Goal: Task Accomplishment & Management: Use online tool/utility

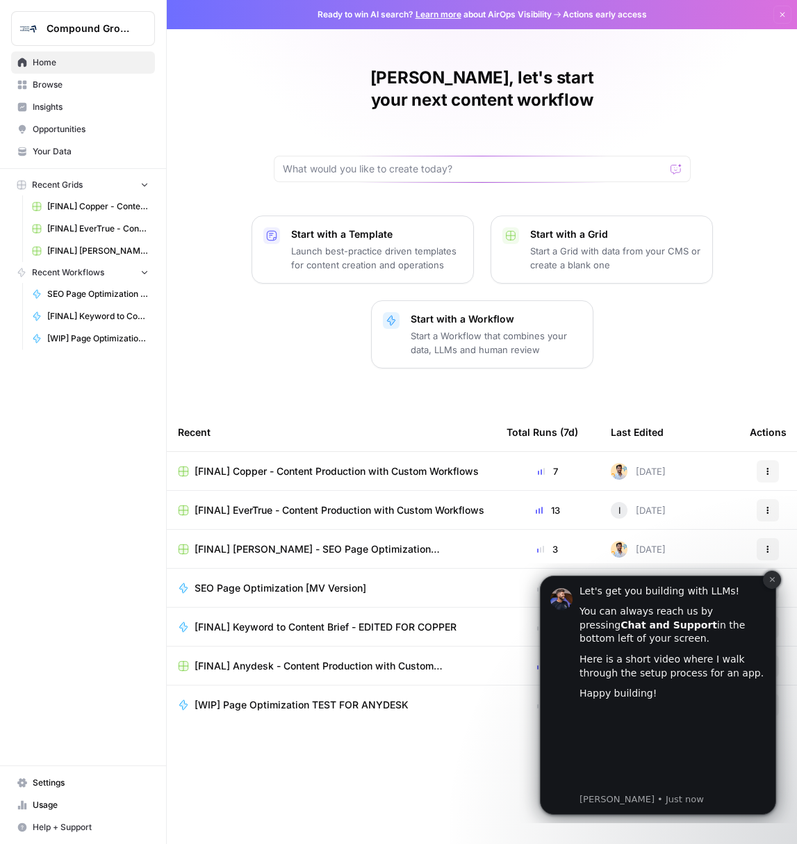
click at [771, 583] on button "Dismiss notification" at bounding box center [772, 580] width 18 height 18
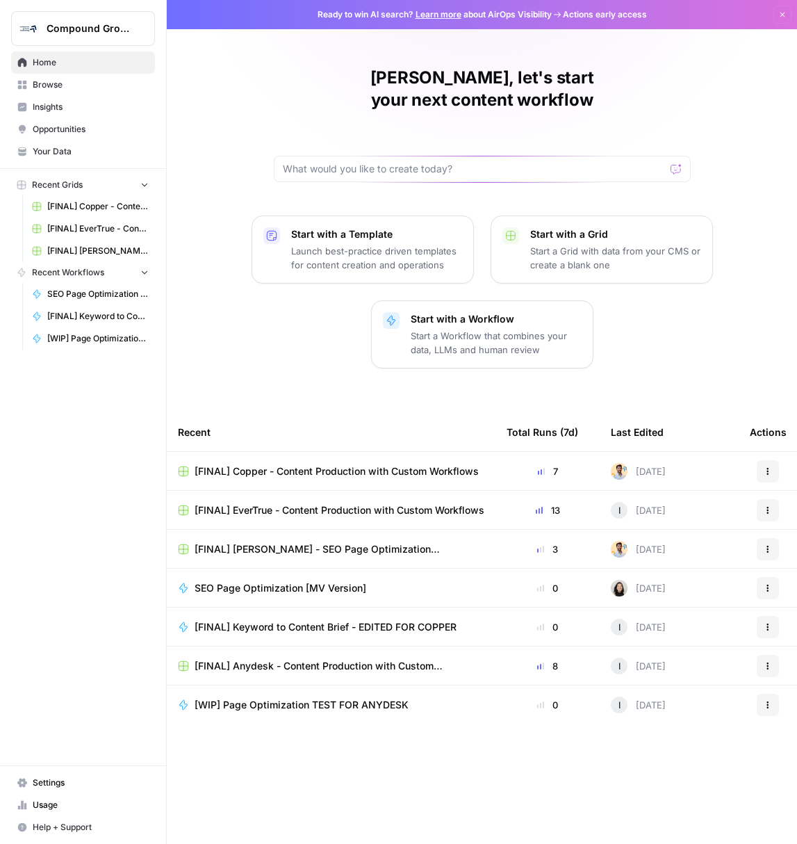
click at [65, 86] on span "Browse" at bounding box center [91, 85] width 116 height 13
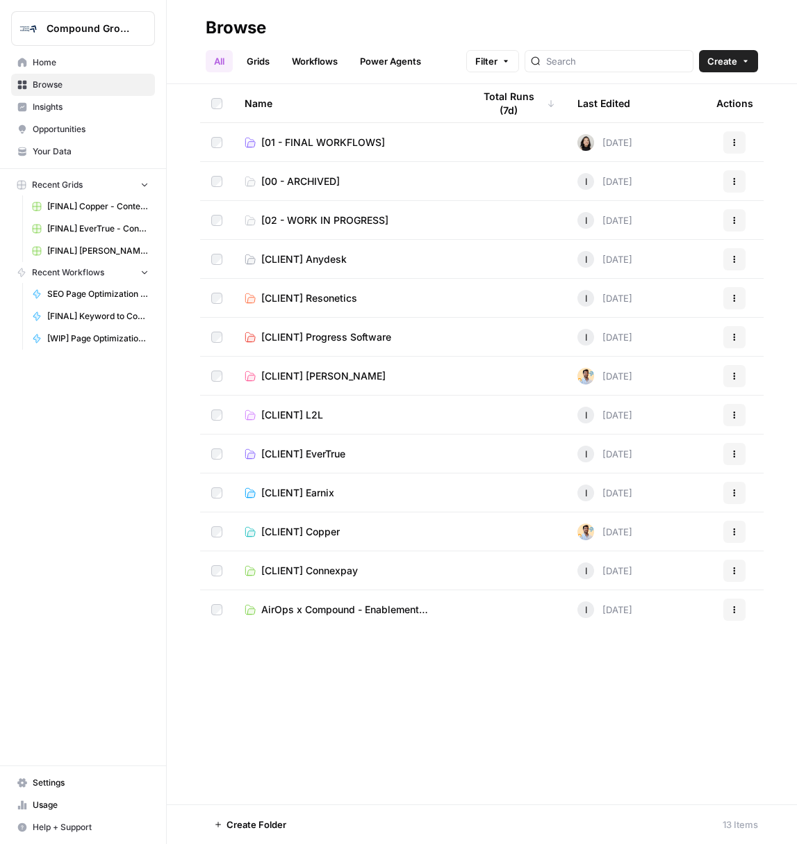
click at [736, 64] on span "Create" at bounding box center [723, 61] width 30 height 14
click at [671, 96] on span "Folder" at bounding box center [702, 94] width 78 height 14
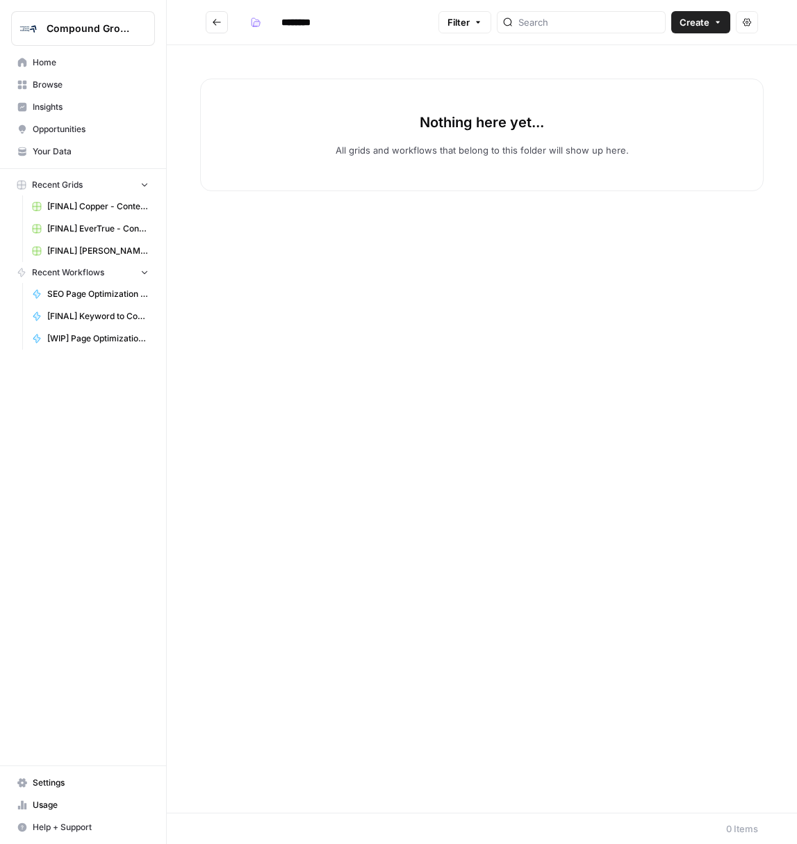
click at [305, 22] on input "********" at bounding box center [314, 22] width 78 height 22
type input "**********"
click at [207, 21] on div "Close sidebar" at bounding box center [220, 28] width 59 height 14
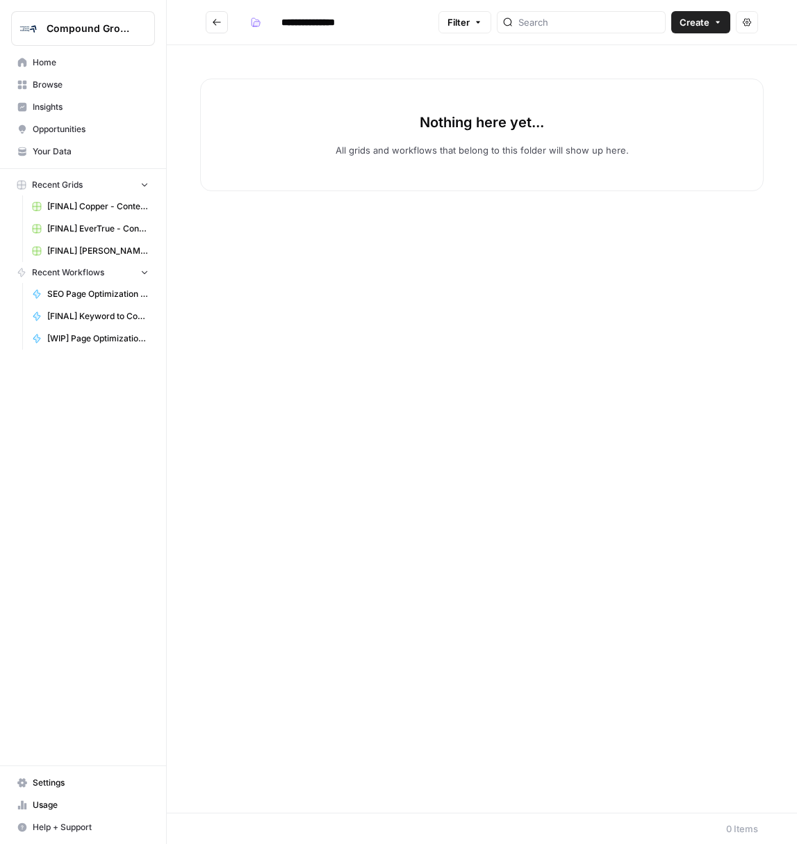
click at [219, 16] on button "Go back" at bounding box center [217, 22] width 22 height 22
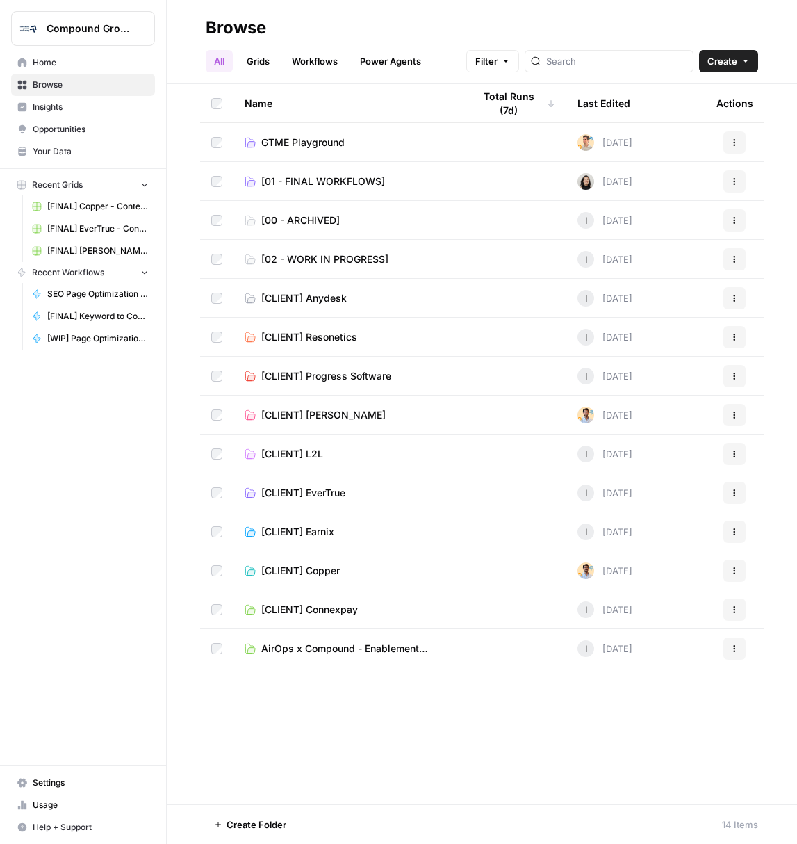
click at [327, 140] on span "GTME Playground" at bounding box center [302, 143] width 83 height 14
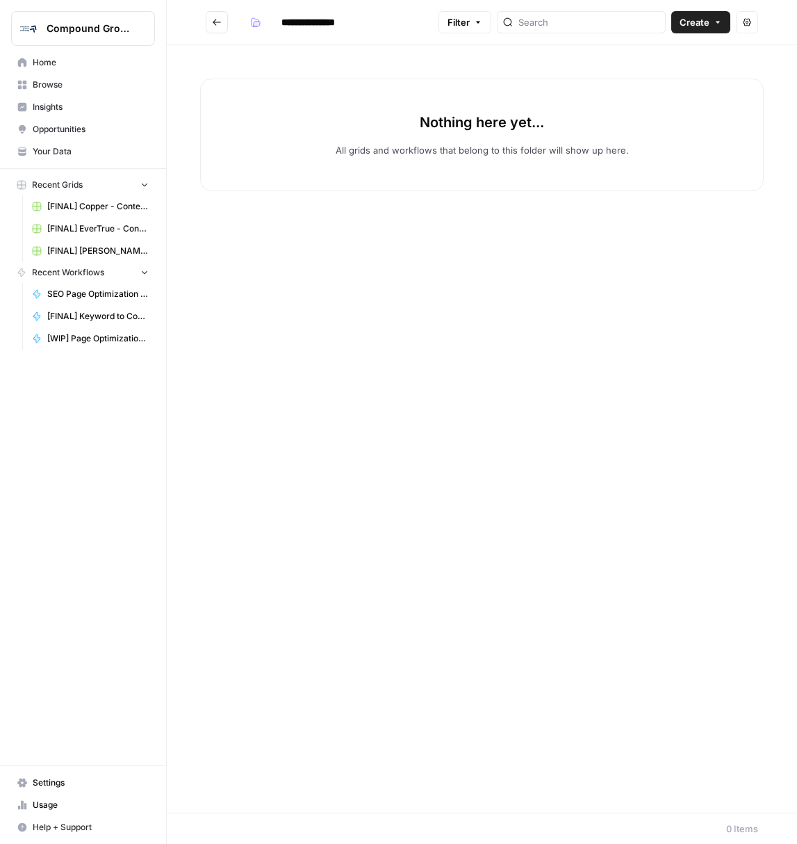
click at [711, 24] on button "Create" at bounding box center [701, 22] width 59 height 22
click at [504, 189] on div "Nothing here yet... All grids and workflows that belong to this folder will sho…" at bounding box center [482, 135] width 564 height 113
click at [697, 22] on span "Create" at bounding box center [695, 22] width 30 height 14
click at [431, 210] on div "Nothing here yet... All grids and workflows that belong to this folder will sho…" at bounding box center [482, 429] width 631 height 768
click at [215, 19] on icon "Go back" at bounding box center [217, 22] width 10 height 10
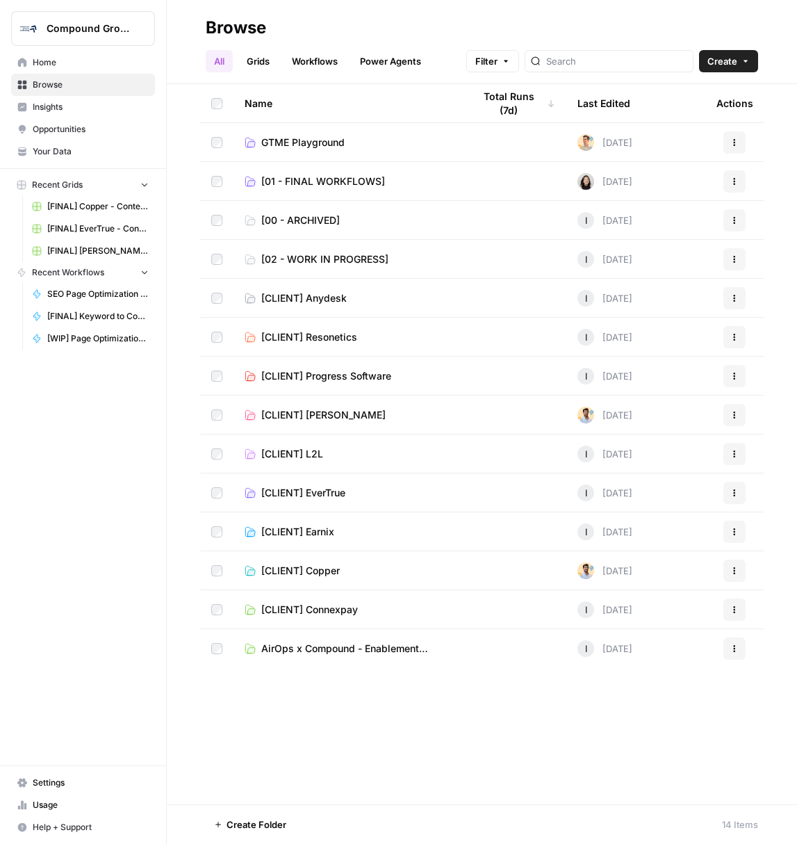
click at [736, 146] on icon "button" at bounding box center [735, 142] width 8 height 8
click at [325, 140] on span "GTME Playground" at bounding box center [302, 143] width 83 height 14
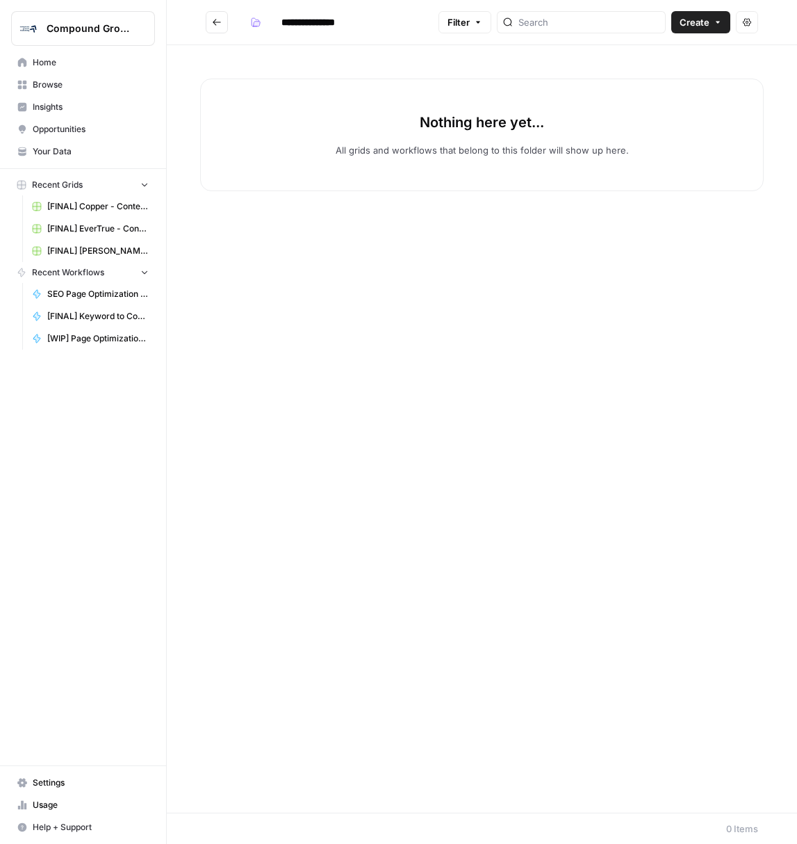
click at [696, 26] on span "Create" at bounding box center [695, 22] width 30 height 14
click at [656, 54] on span "Grid" at bounding box center [674, 55] width 78 height 14
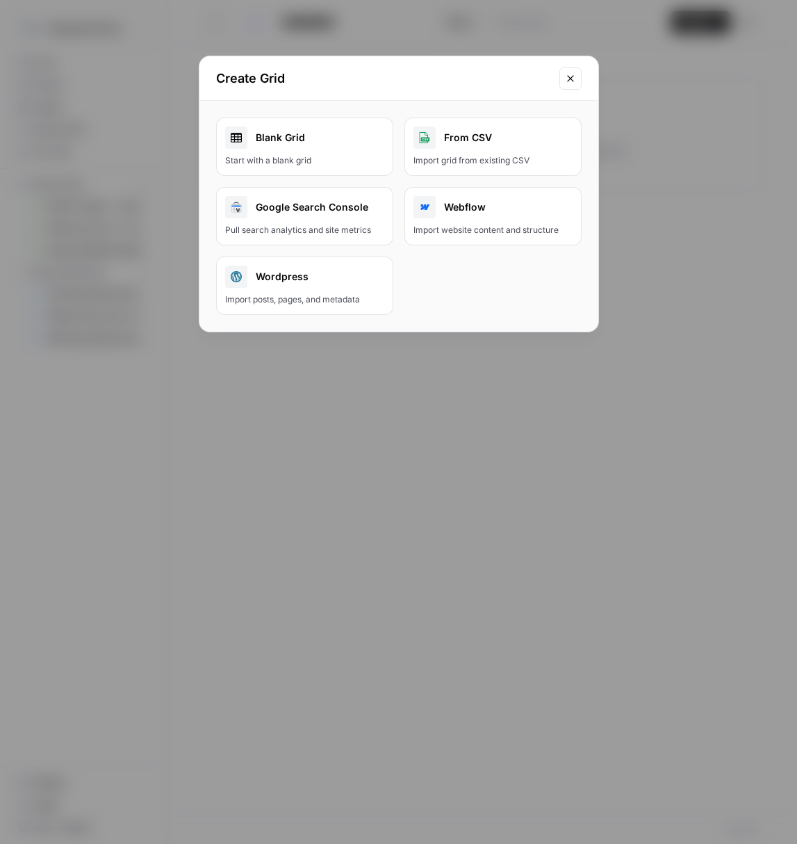
click at [565, 92] on div "Create Grid" at bounding box center [399, 78] width 399 height 44
click at [575, 83] on icon "Close modal" at bounding box center [570, 78] width 11 height 11
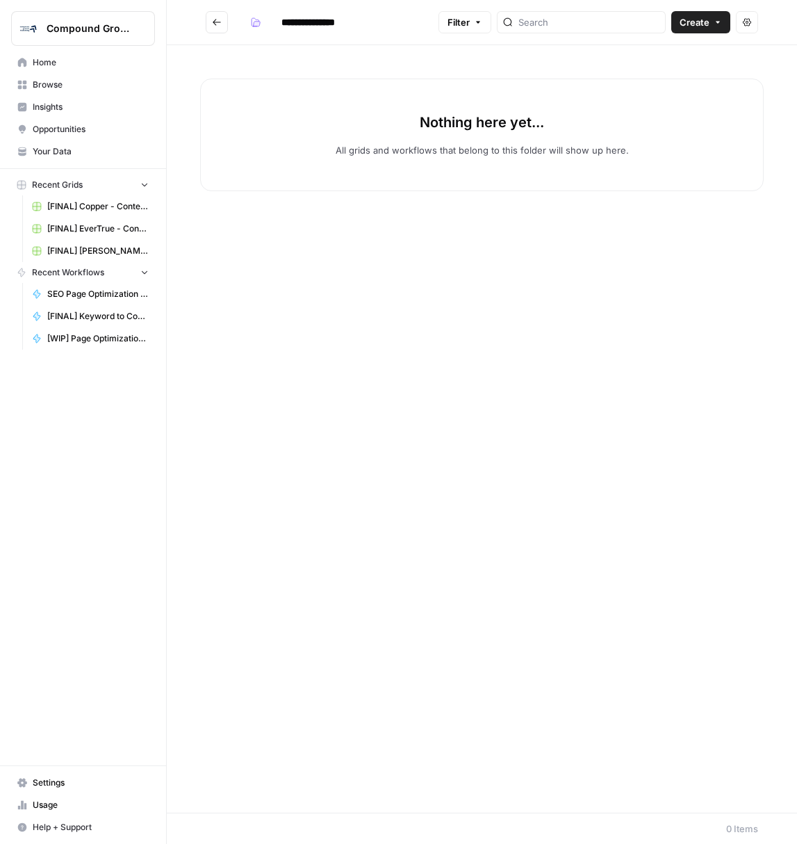
click at [711, 36] on header "**********" at bounding box center [482, 22] width 631 height 45
click at [713, 26] on button "Create" at bounding box center [701, 22] width 59 height 22
click at [681, 76] on span "Workflow" at bounding box center [674, 74] width 78 height 14
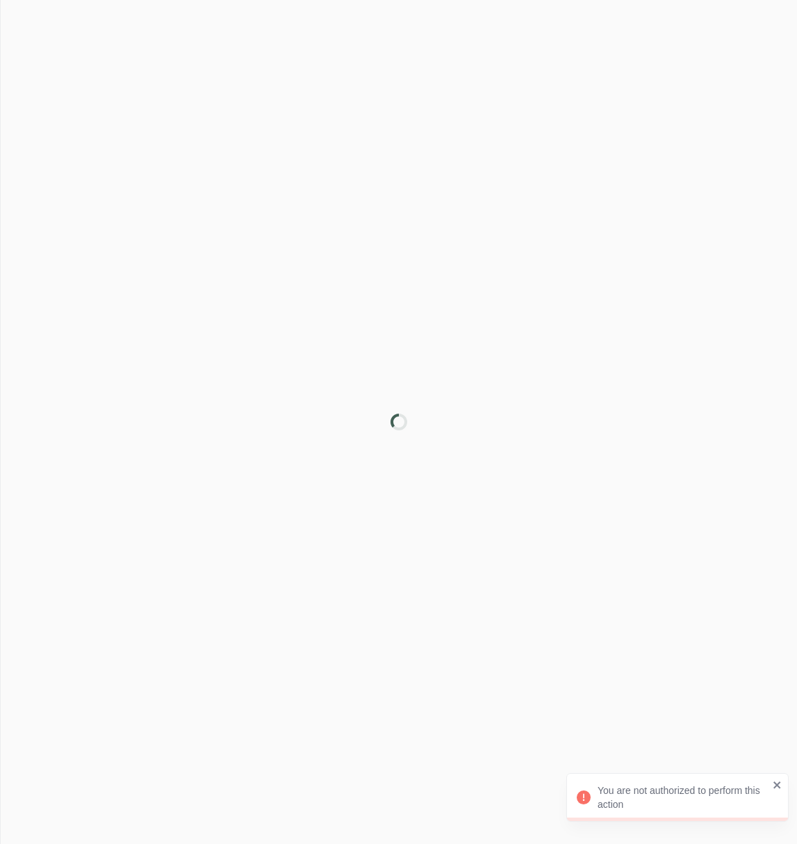
click at [777, 787] on icon "close" at bounding box center [778, 784] width 10 height 11
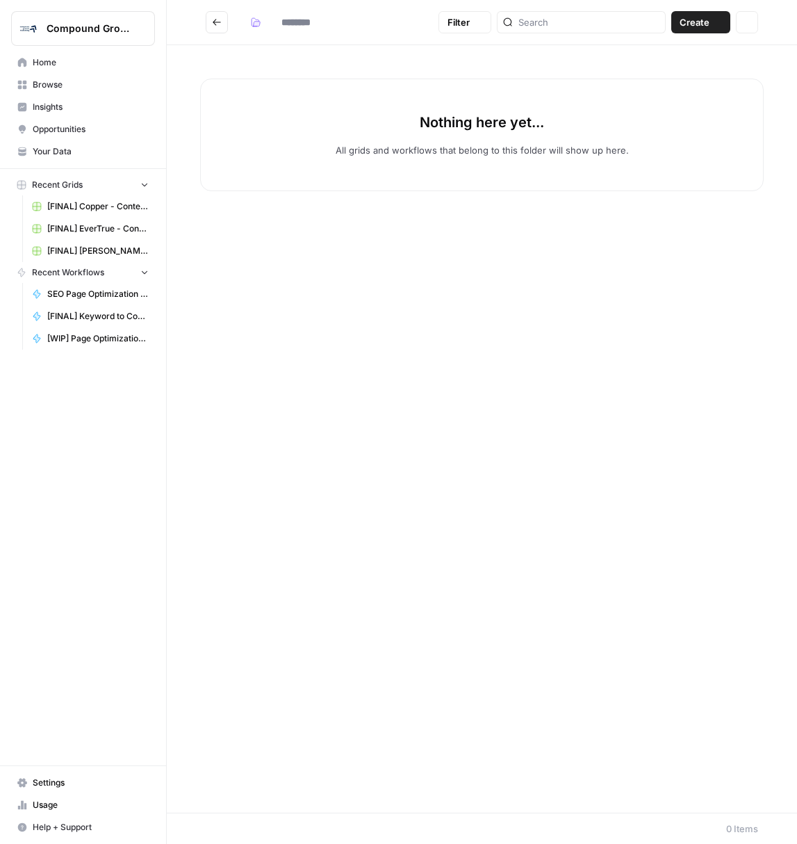
type input "**********"
click at [706, 19] on span "Create" at bounding box center [695, 22] width 30 height 14
click at [681, 55] on span "Grid" at bounding box center [674, 55] width 78 height 14
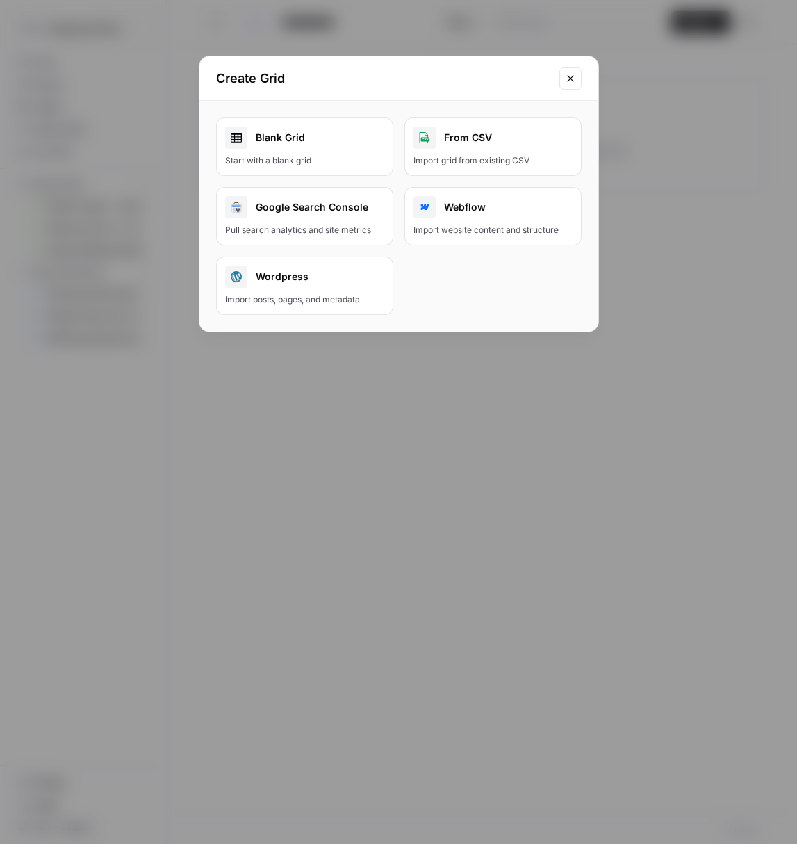
click at [330, 148] on div "Blank Grid" at bounding box center [304, 138] width 159 height 22
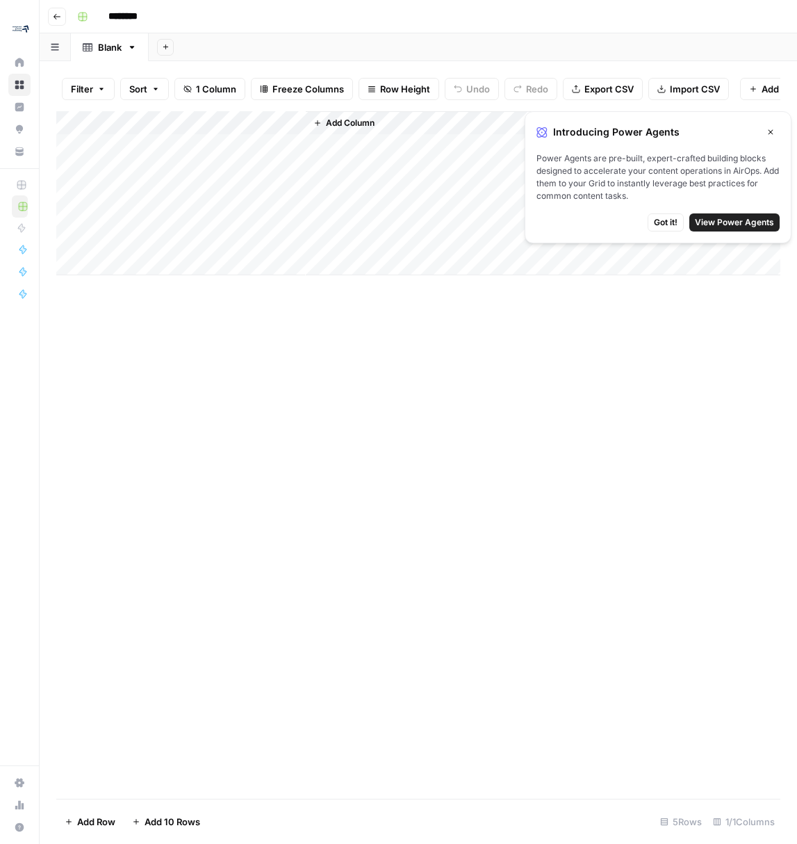
click at [768, 131] on icon "button" at bounding box center [771, 132] width 8 height 8
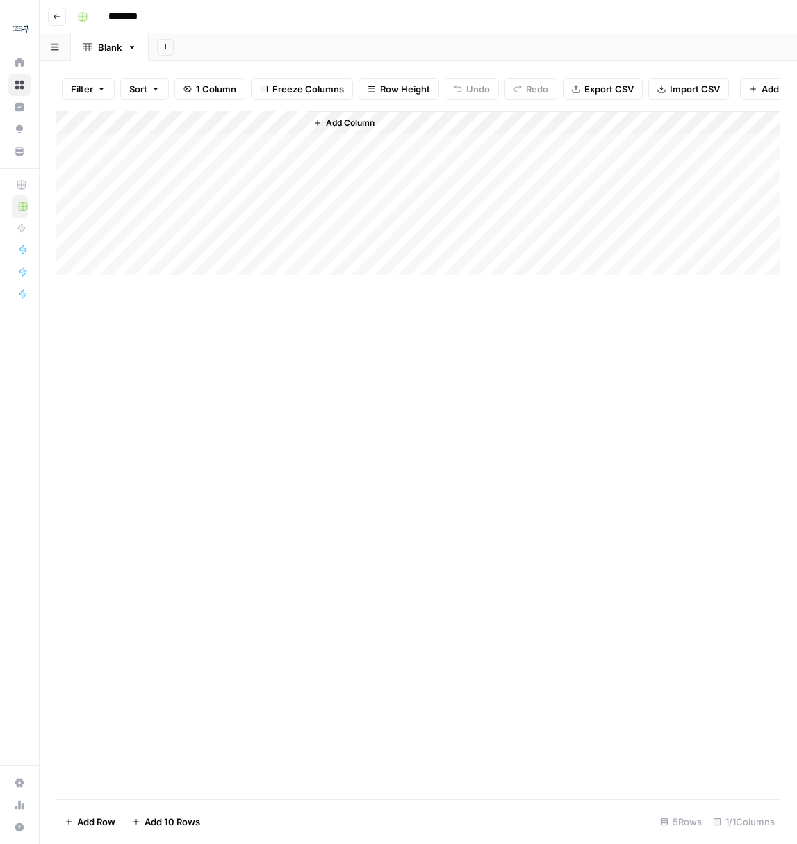
click at [54, 19] on icon "button" at bounding box center [57, 17] width 8 height 8
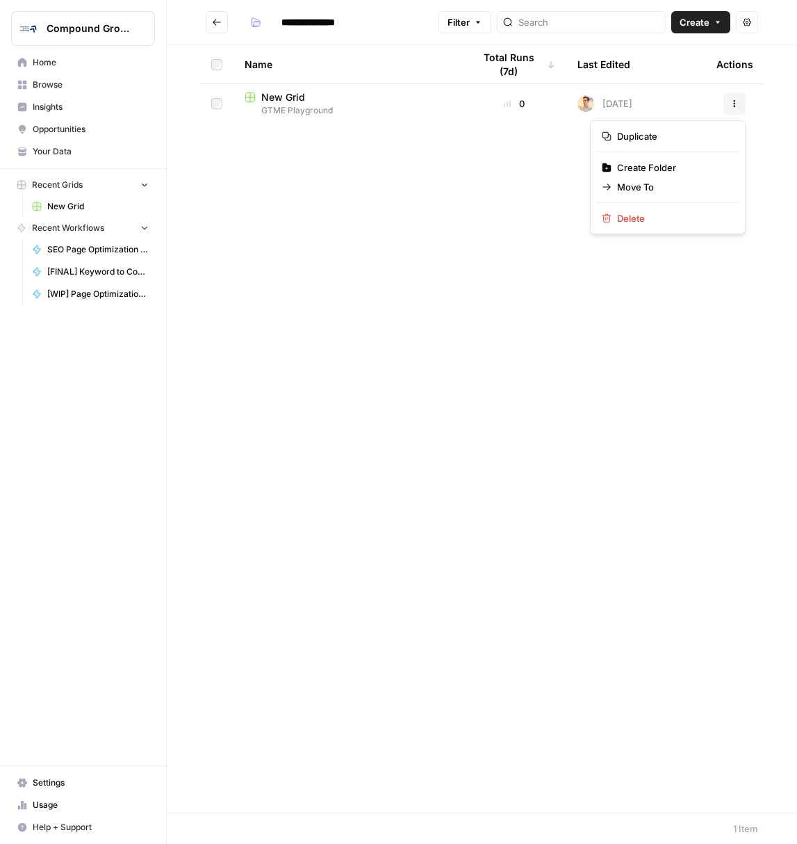
click at [734, 101] on icon "button" at bounding box center [735, 103] width 8 height 8
click at [657, 211] on span "Delete" at bounding box center [672, 218] width 111 height 14
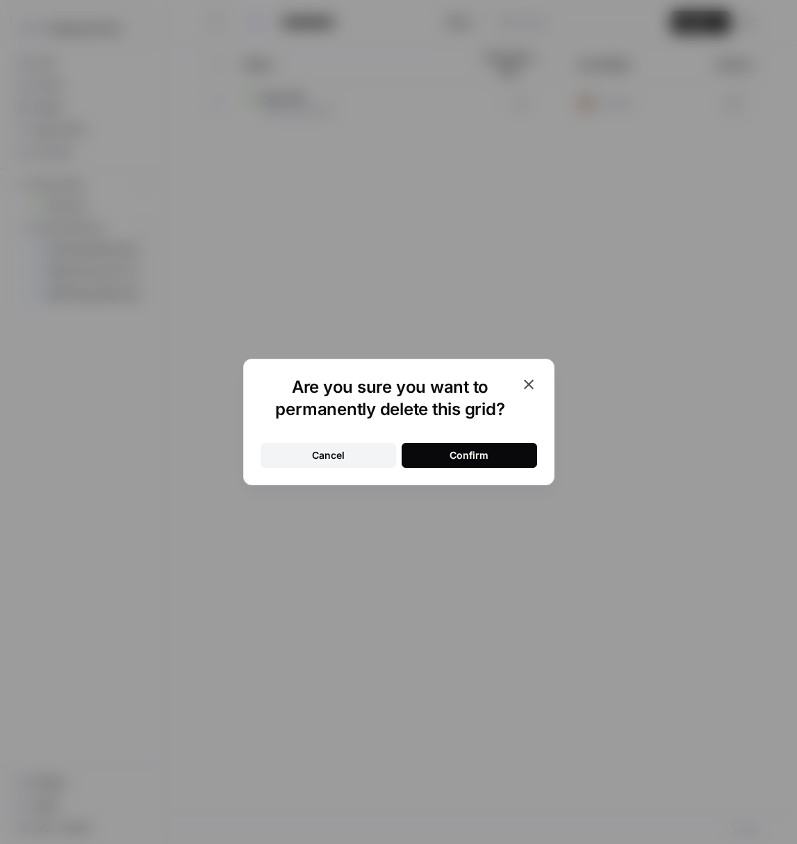
click at [476, 446] on button "Confirm" at bounding box center [470, 455] width 136 height 25
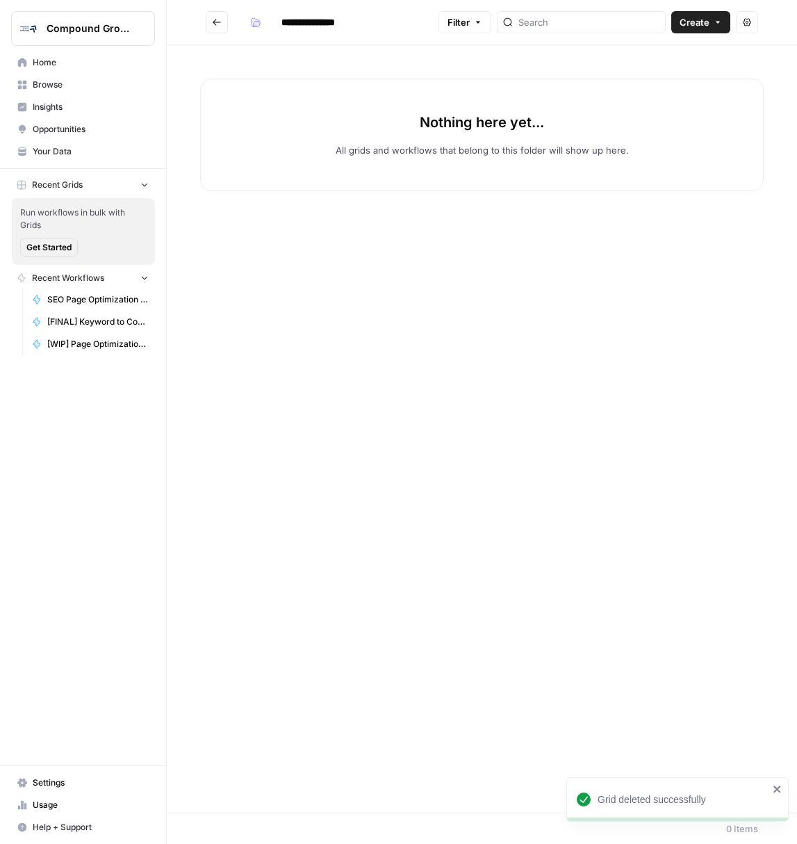
click at [775, 784] on icon "close" at bounding box center [778, 789] width 10 height 11
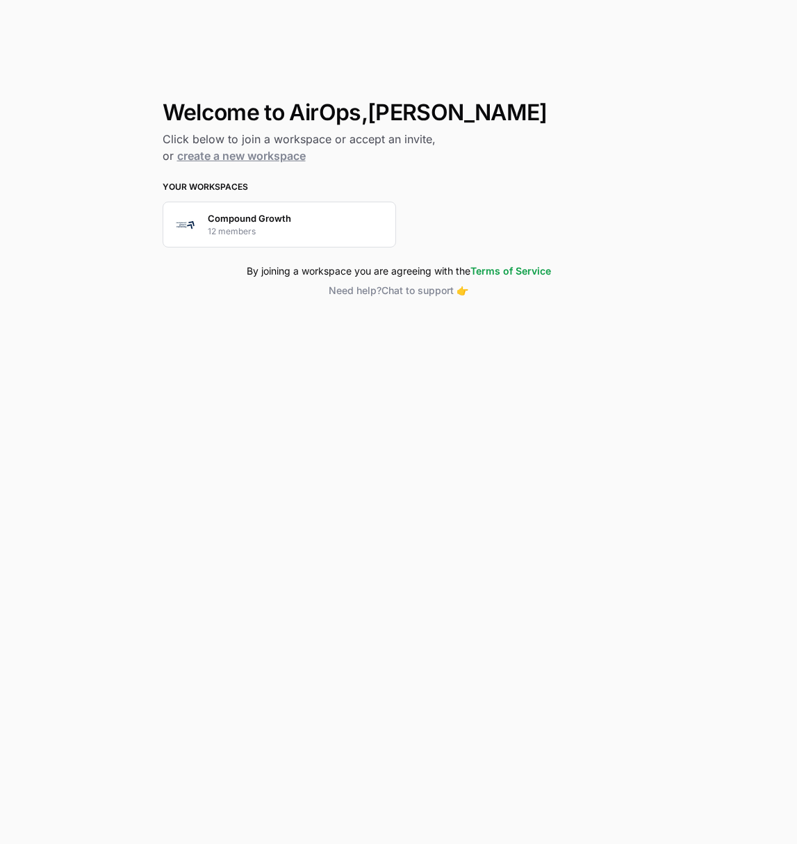
click at [270, 212] on p "Compound Growth" at bounding box center [249, 218] width 83 height 14
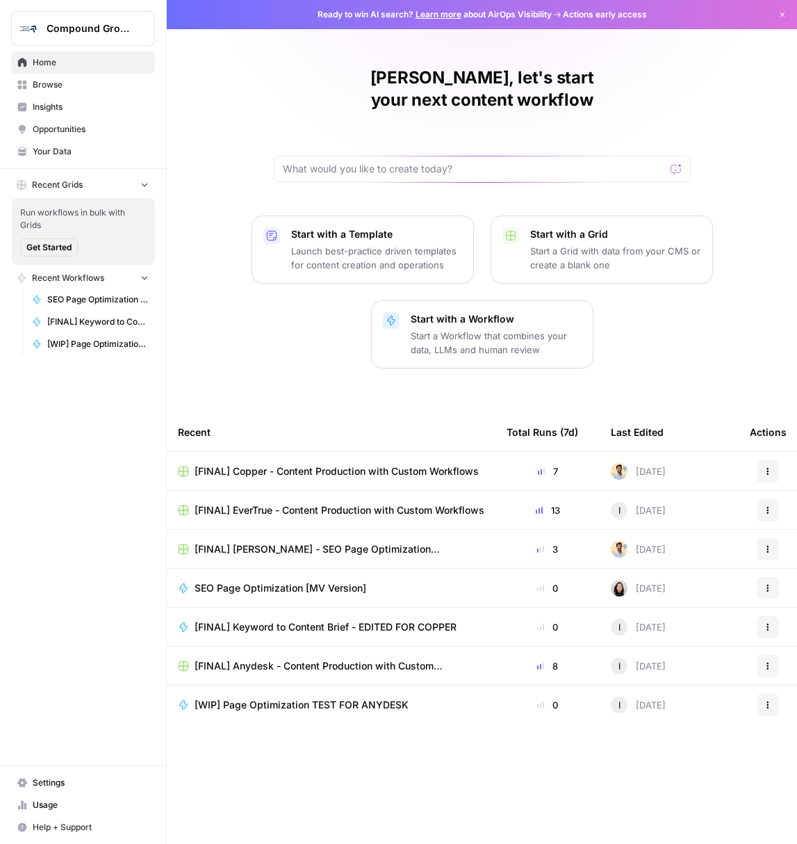
click at [69, 86] on span "Browse" at bounding box center [91, 85] width 116 height 13
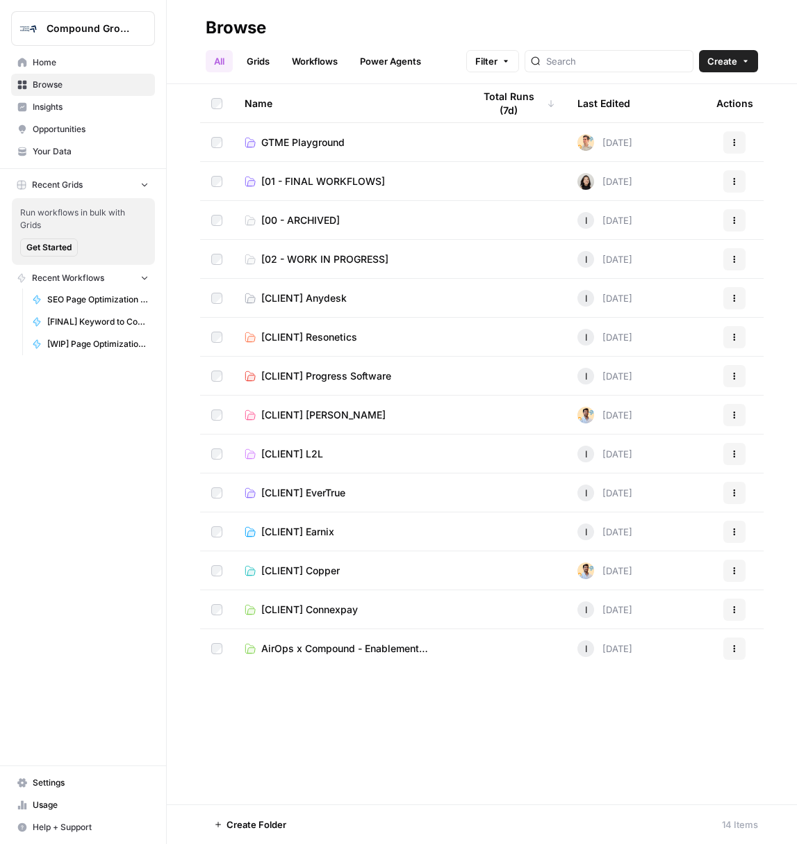
click at [315, 133] on td "GTME Playground" at bounding box center [348, 142] width 229 height 38
click at [313, 142] on span "GTME Playground" at bounding box center [302, 143] width 83 height 14
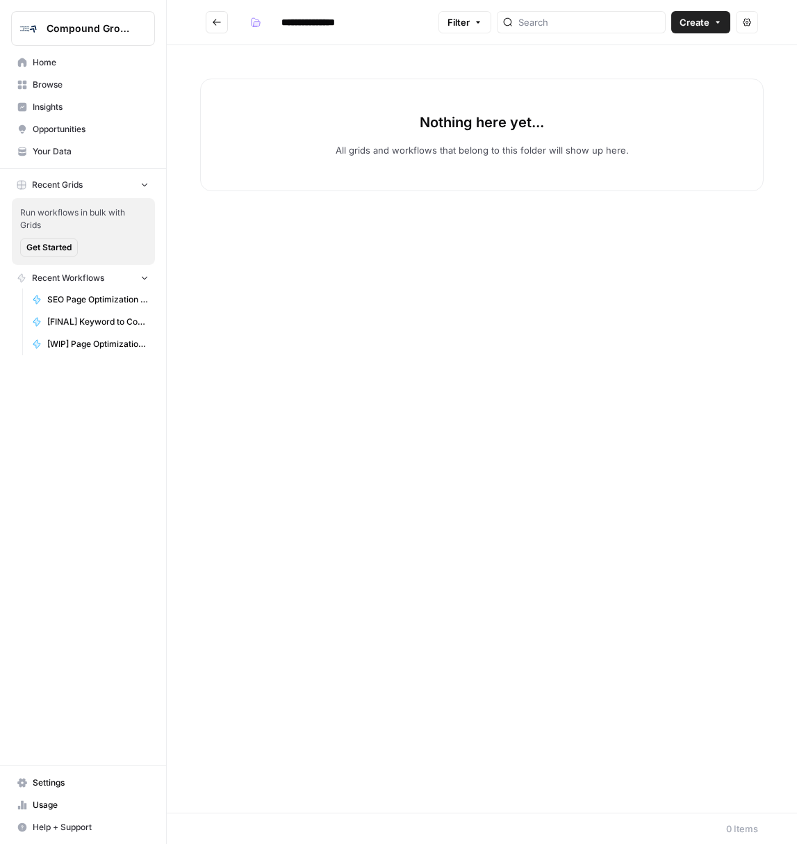
click at [717, 24] on icon "button" at bounding box center [718, 22] width 8 height 8
click at [705, 72] on span "Workflow" at bounding box center [674, 74] width 78 height 14
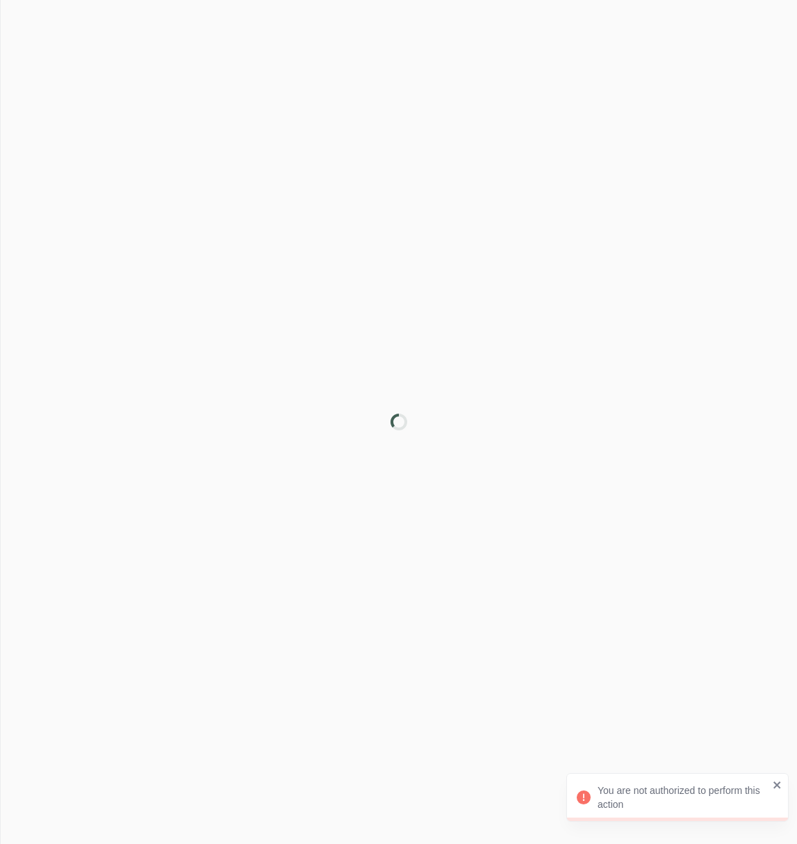
click at [779, 780] on icon "close" at bounding box center [778, 784] width 10 height 11
